Goal: Information Seeking & Learning: Learn about a topic

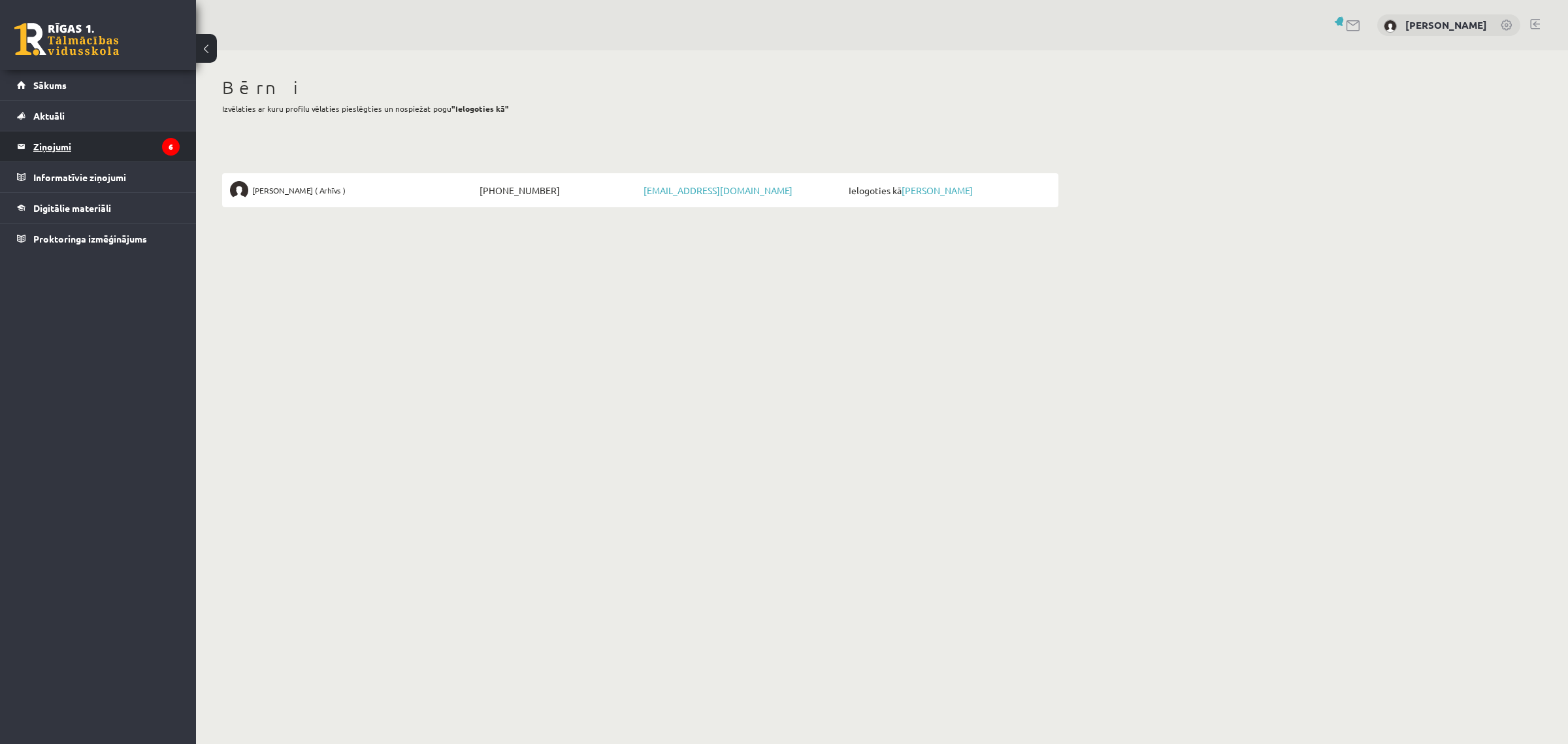
click at [73, 140] on legend "Ziņojumi 6" at bounding box center [107, 146] width 146 height 30
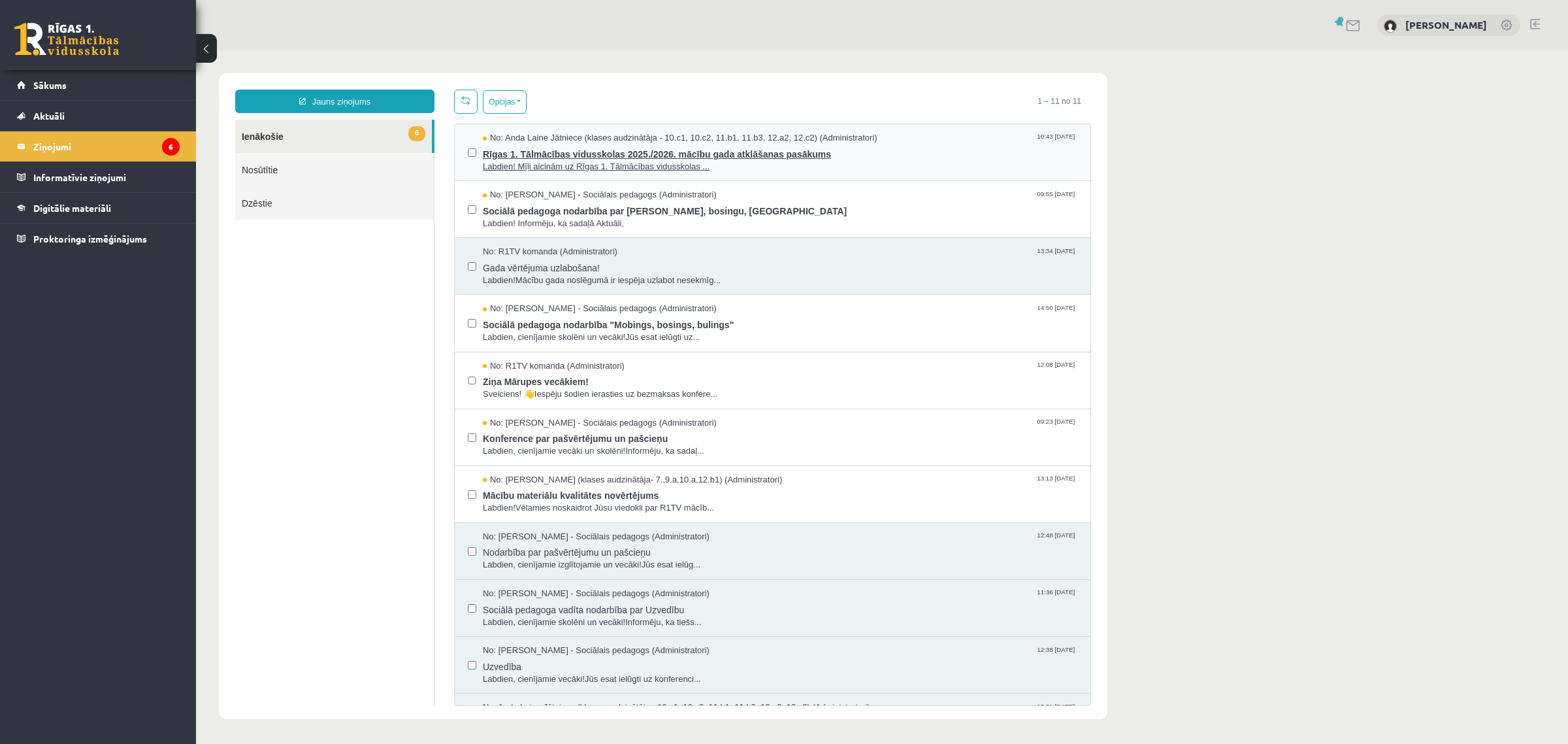
click at [717, 152] on span "Rīgas 1. Tālmācības vidusskolas 2025./2026. mācību gada atklāšanas pasākums" at bounding box center [780, 152] width 595 height 16
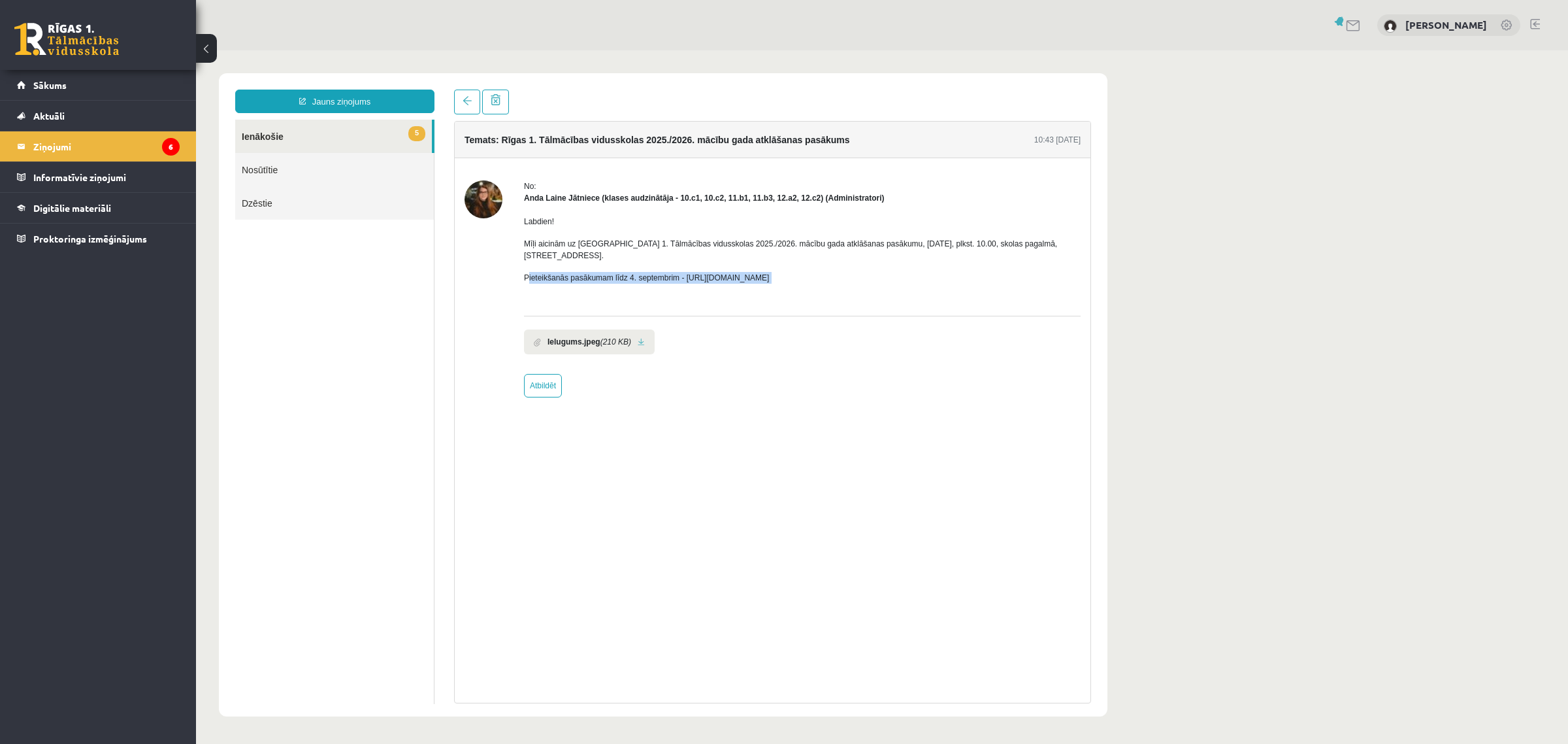
drag, startPoint x: 611, startPoint y: 266, endPoint x: 667, endPoint y: 279, distance: 57.5
click at [667, 279] on div "Labdien! Mīļi aicinām uz Rīgas 1. Tālmācības vidusskolas 2025./2026. mācību gad…" at bounding box center [802, 255] width 556 height 102
click at [638, 338] on link at bounding box center [641, 342] width 7 height 9
click at [62, 91] on link "Sākums" at bounding box center [98, 85] width 162 height 30
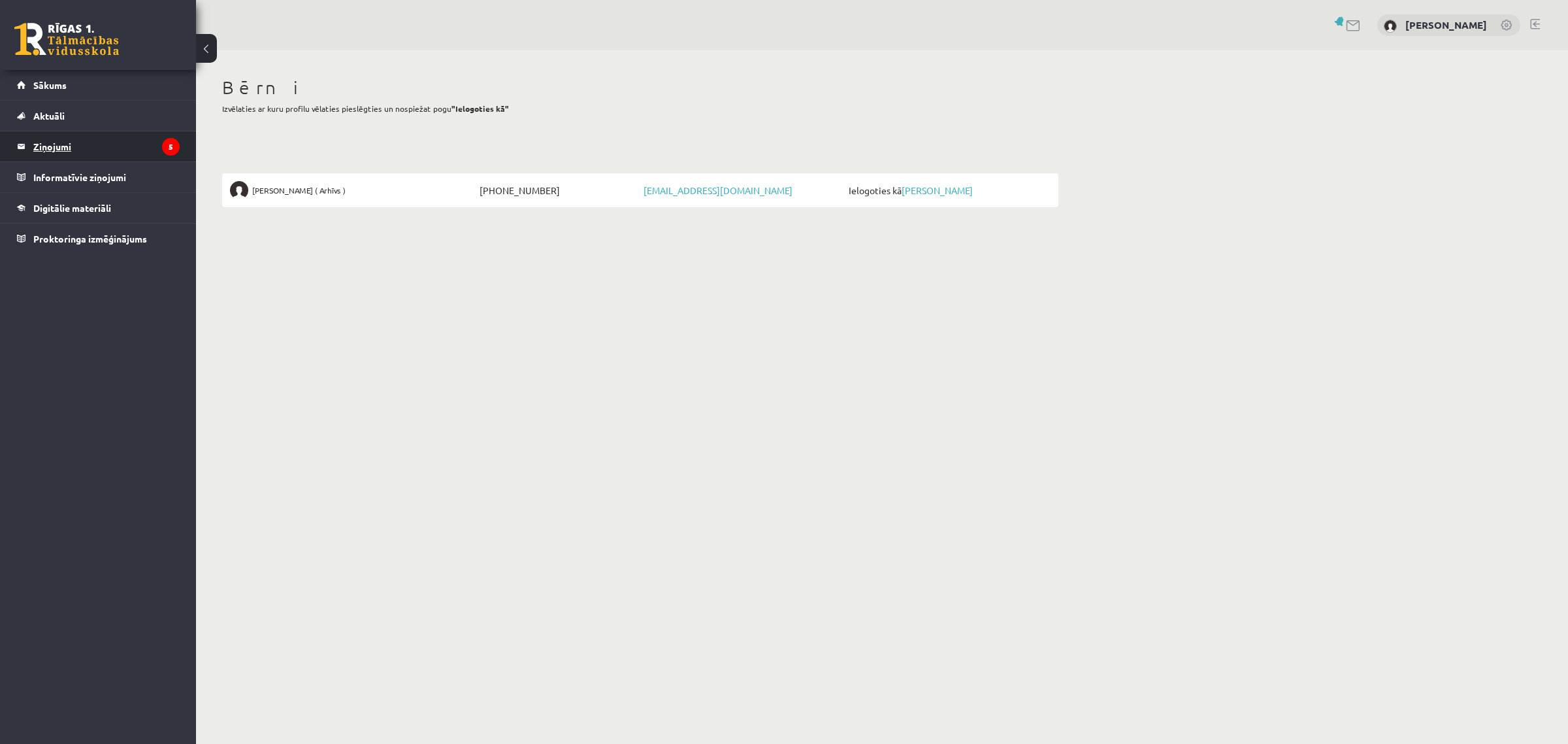
click at [49, 142] on legend "Ziņojumi 5" at bounding box center [107, 146] width 146 height 30
